Goal: Information Seeking & Learning: Learn about a topic

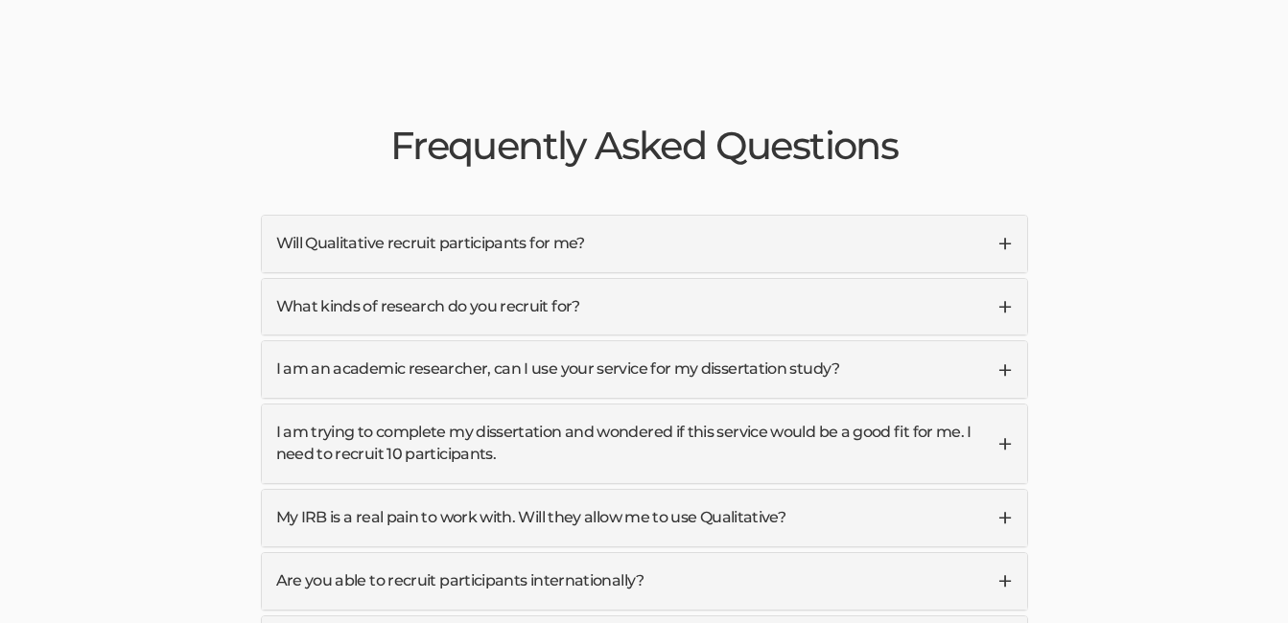
scroll to position [4506, 0]
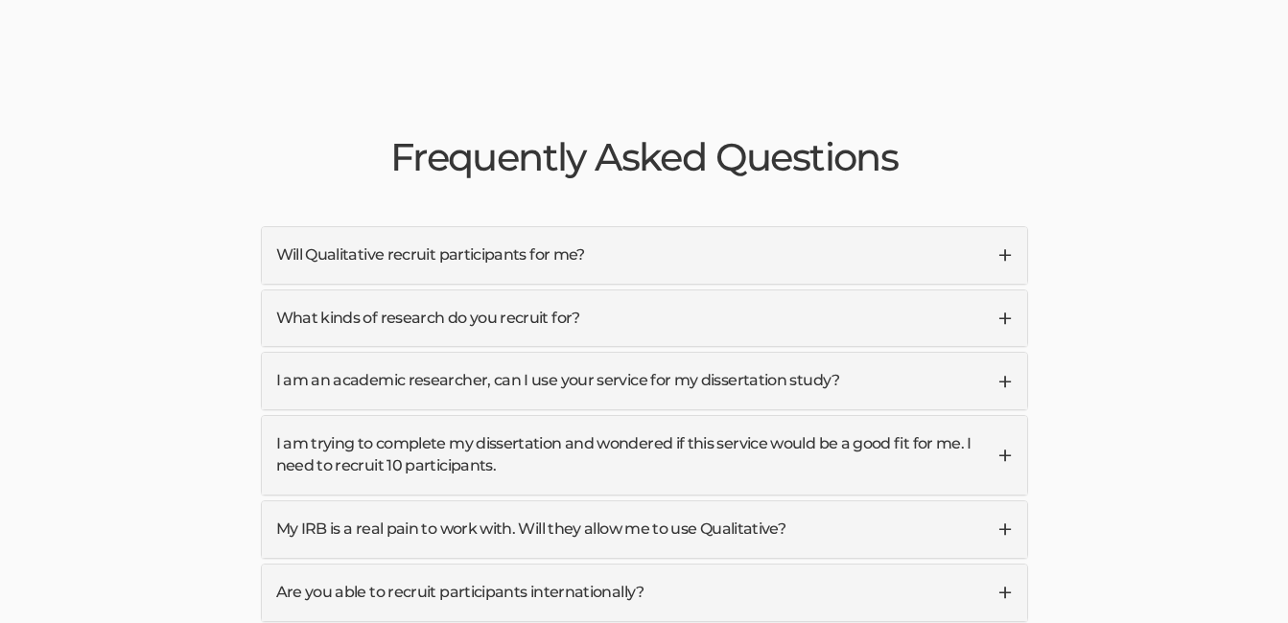
click at [999, 227] on link "Will Qualitative recruit participants for me?" at bounding box center [644, 255] width 765 height 57
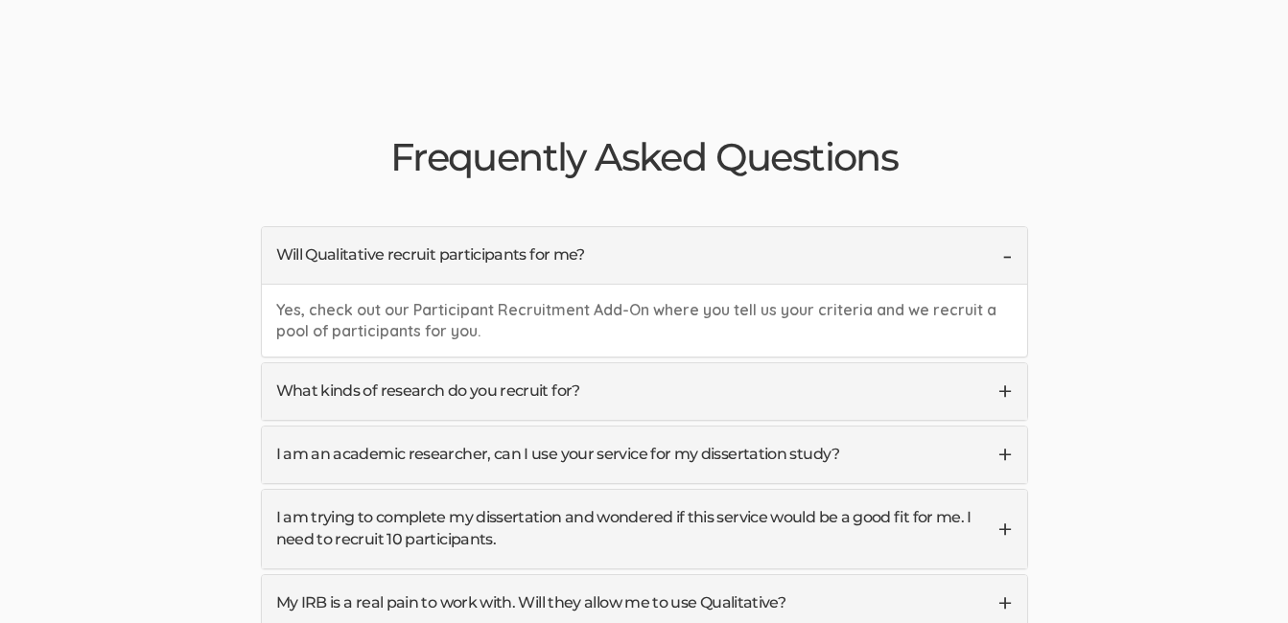
click at [999, 227] on link "Will Qualitative recruit participants for me?" at bounding box center [644, 255] width 765 height 57
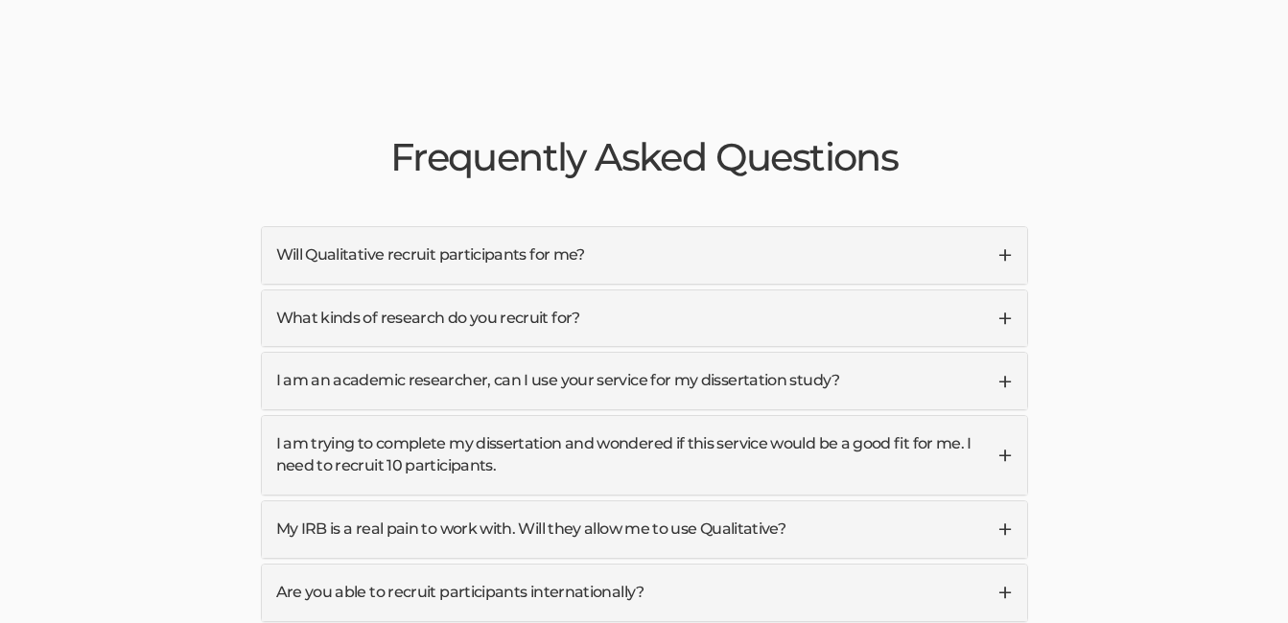
click at [983, 291] on link "What kinds of research do you recruit for?" at bounding box center [644, 319] width 765 height 57
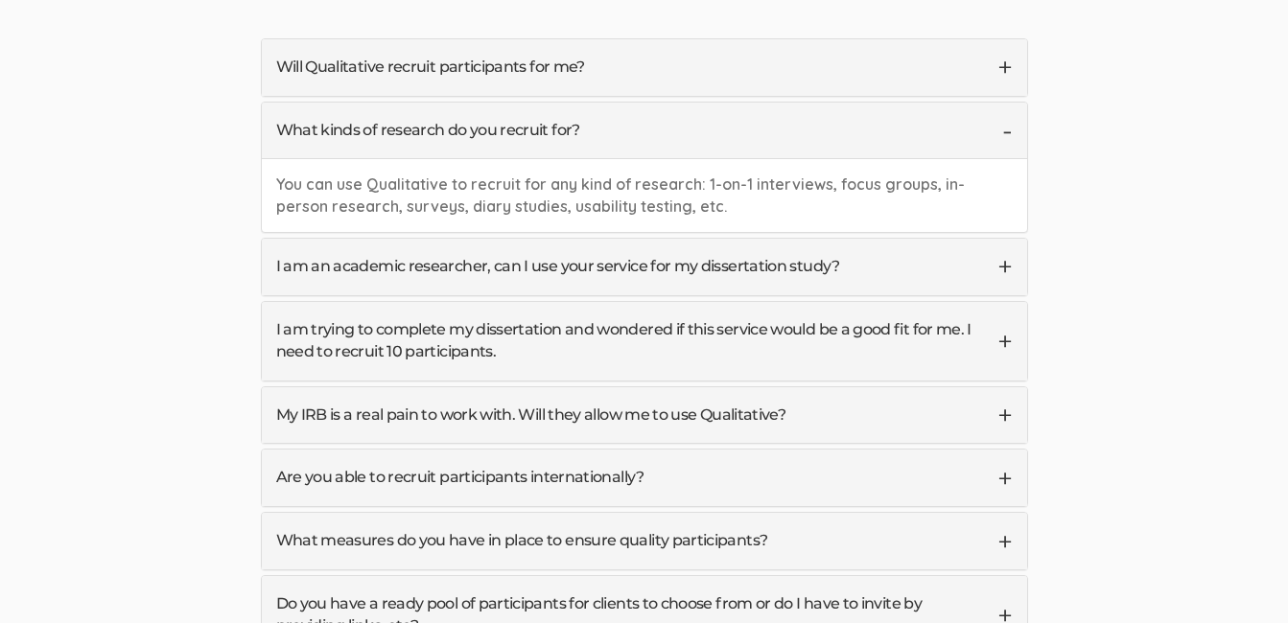
scroll to position [4698, 0]
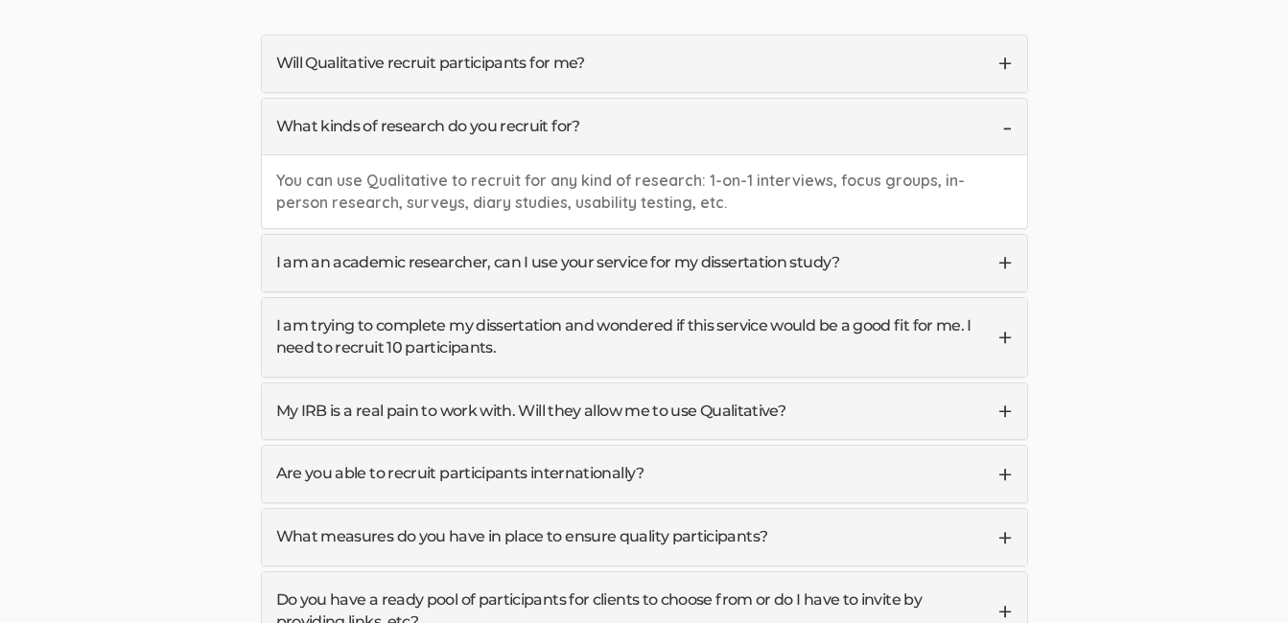
click at [984, 235] on link "I am an academic researcher, can I use your service for my dissertation study?" at bounding box center [644, 263] width 765 height 57
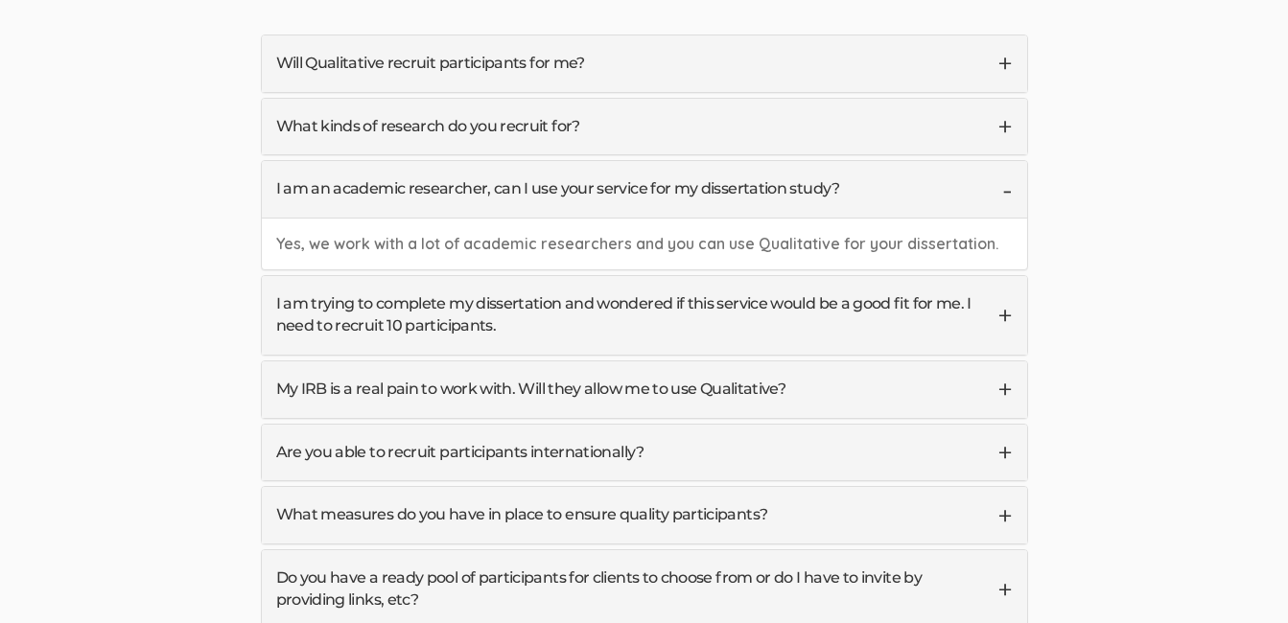
scroll to position [4794, 0]
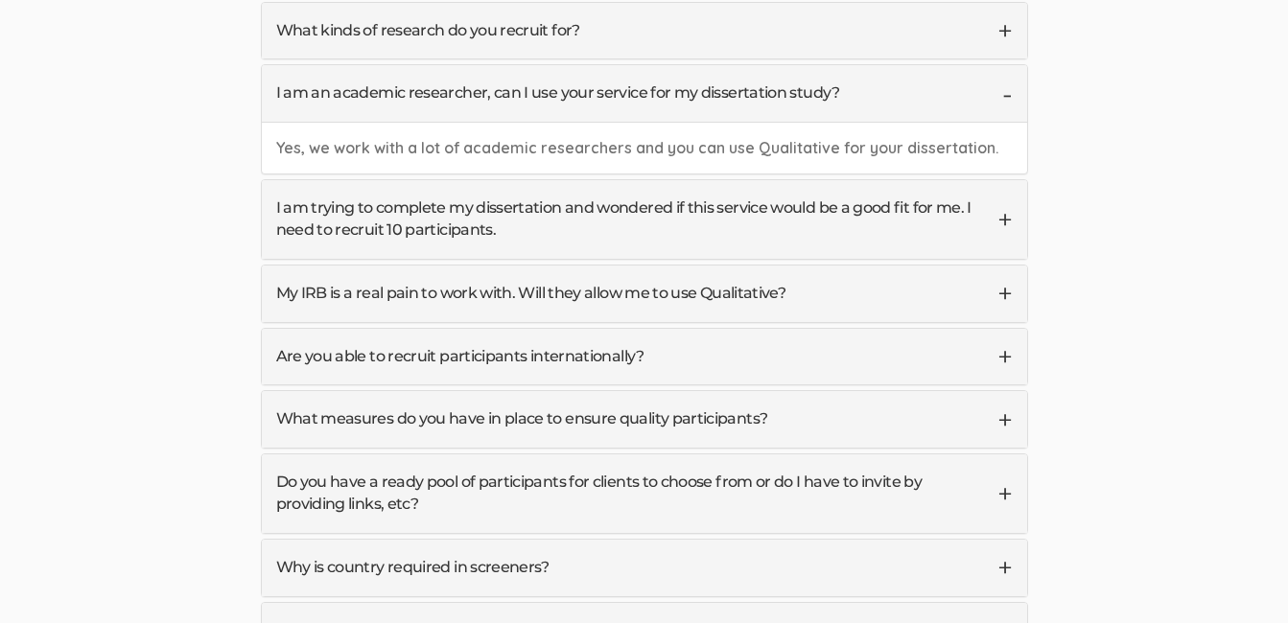
click at [966, 180] on link "I am trying to complete my dissertation and wondered if this service would be a…" at bounding box center [644, 219] width 765 height 79
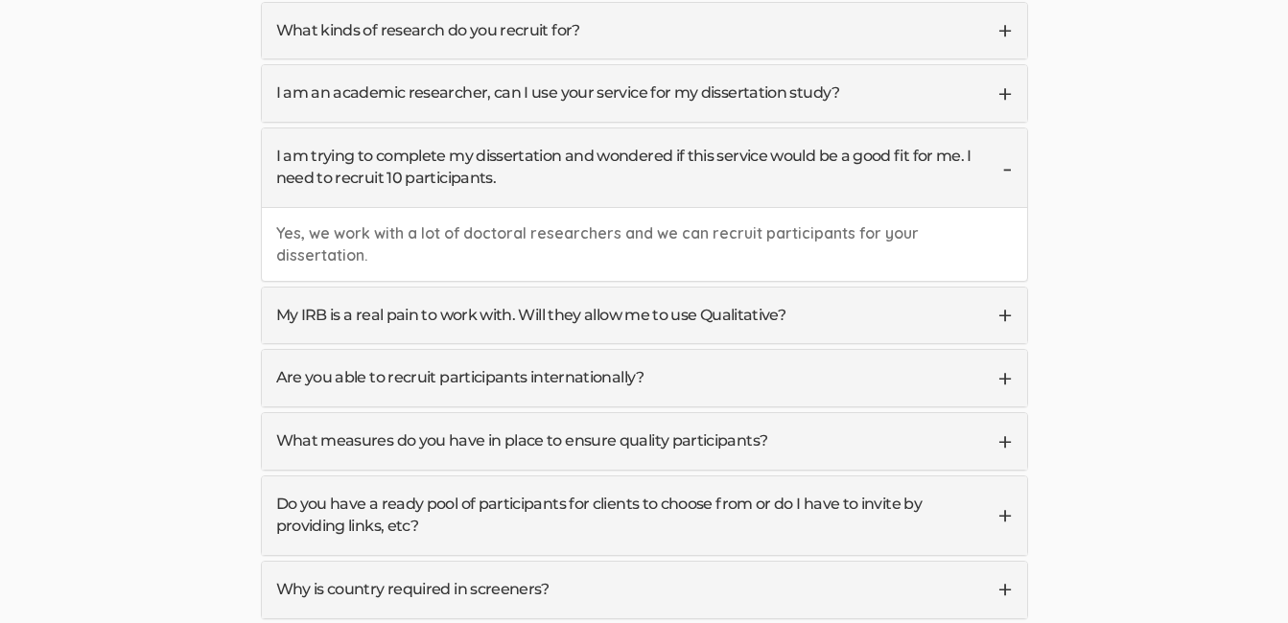
click at [962, 288] on link "My IRB is a real pain to work with. Will they allow me to use Qualitative?" at bounding box center [644, 316] width 765 height 57
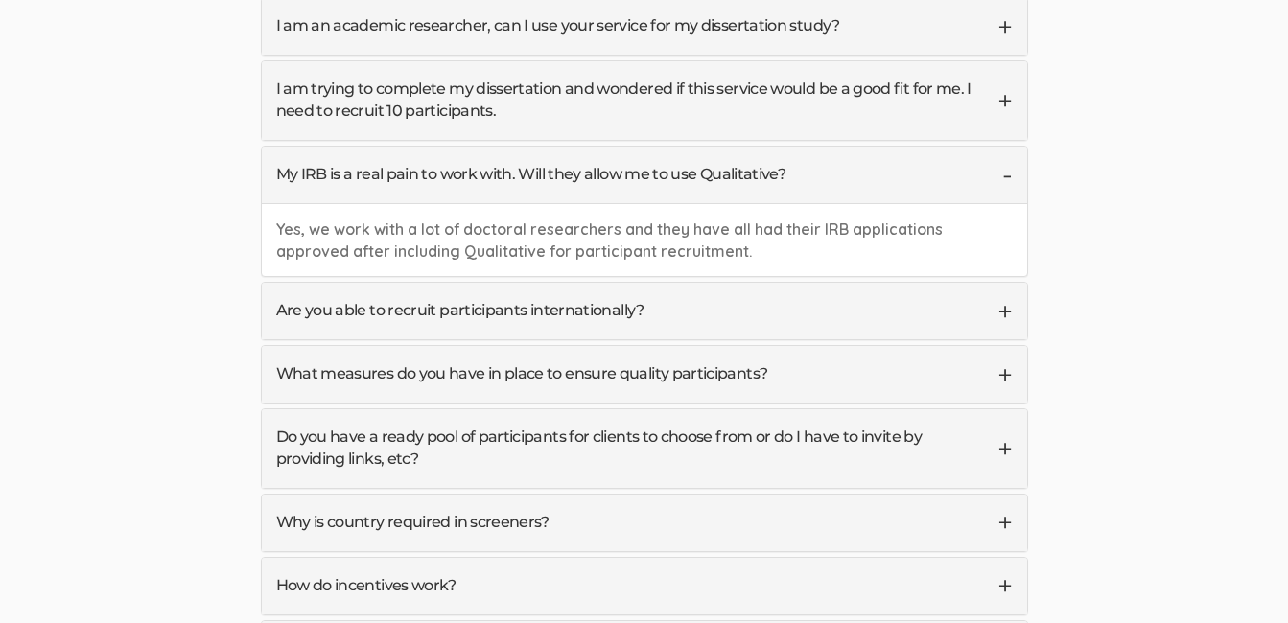
scroll to position [4890, 0]
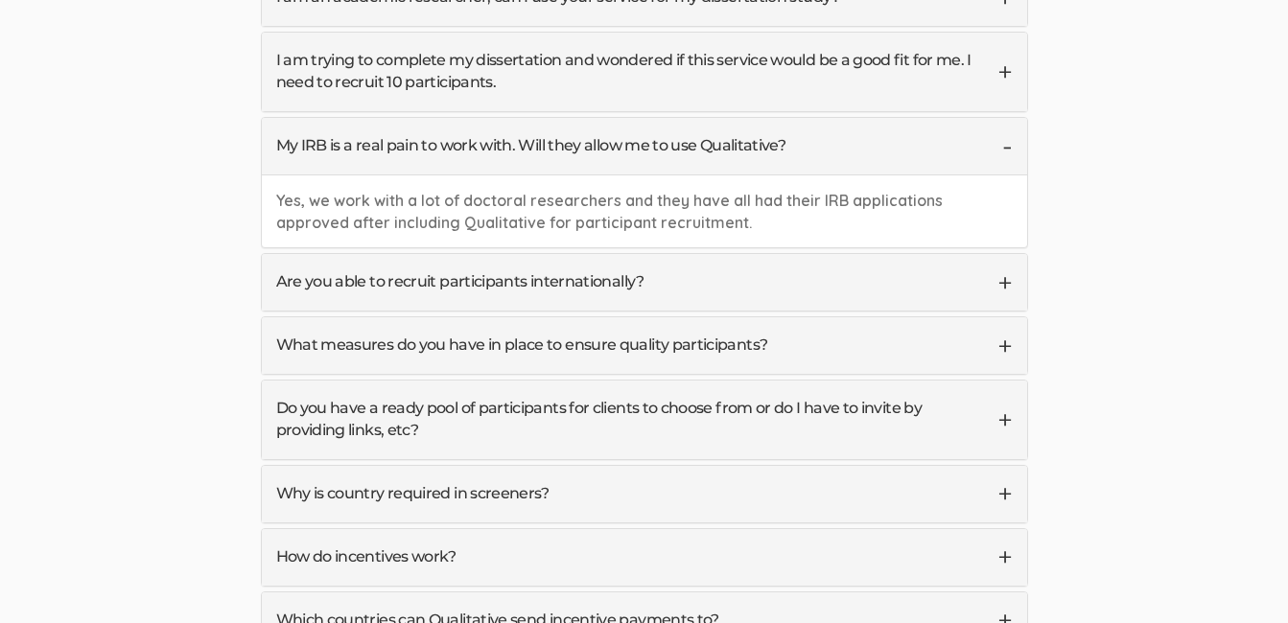
click at [1007, 254] on link "Are you able to recruit participants internationally?" at bounding box center [644, 282] width 765 height 57
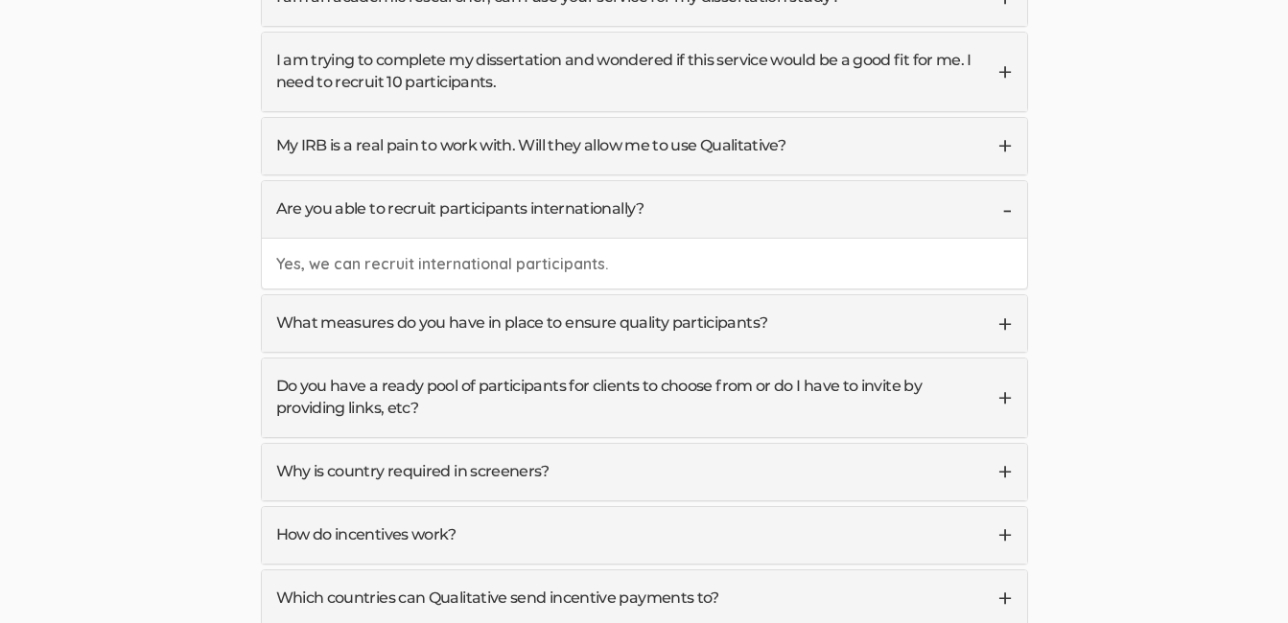
click at [982, 295] on link "What measures do you have in place to ensure quality participants?" at bounding box center [644, 323] width 765 height 57
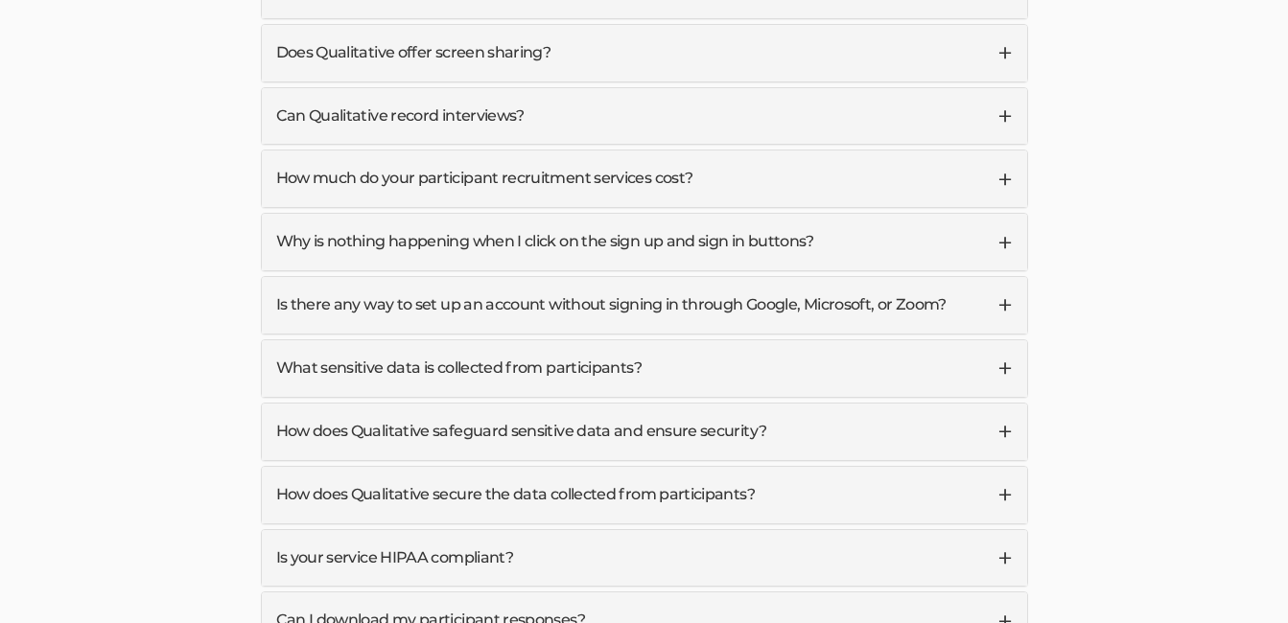
scroll to position [5849, 0]
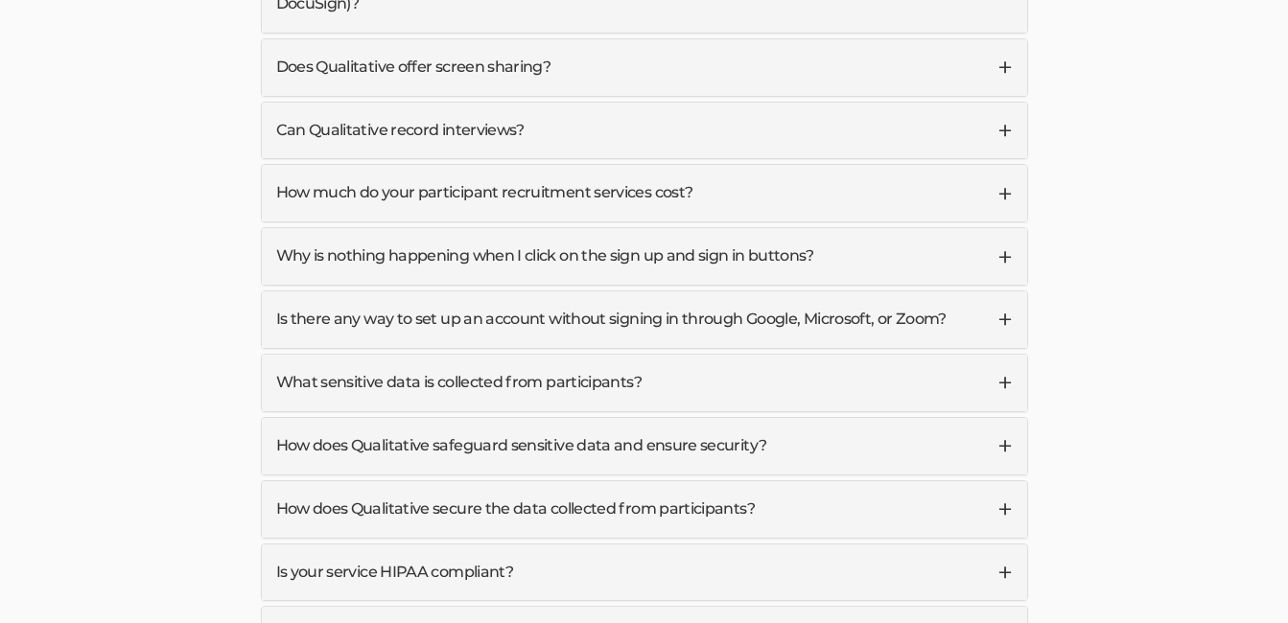
click at [932, 165] on link "How much do your participant recruitment services cost?" at bounding box center [644, 193] width 765 height 57
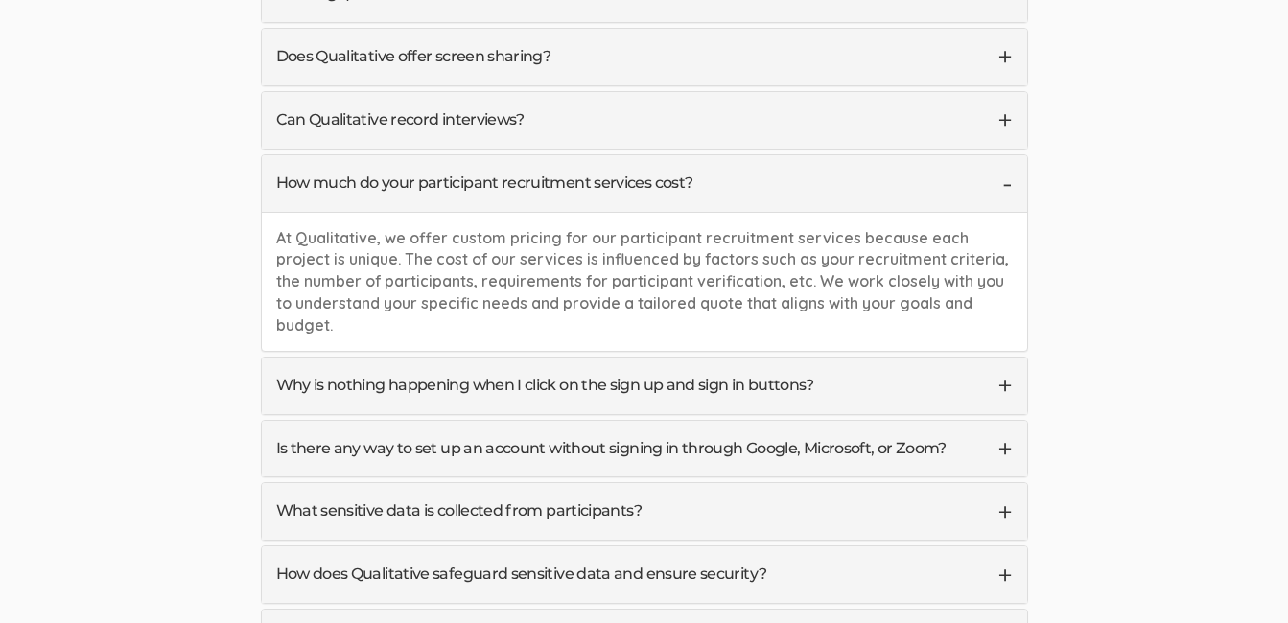
scroll to position [5644, 0]
